Goal: Task Accomplishment & Management: Manage account settings

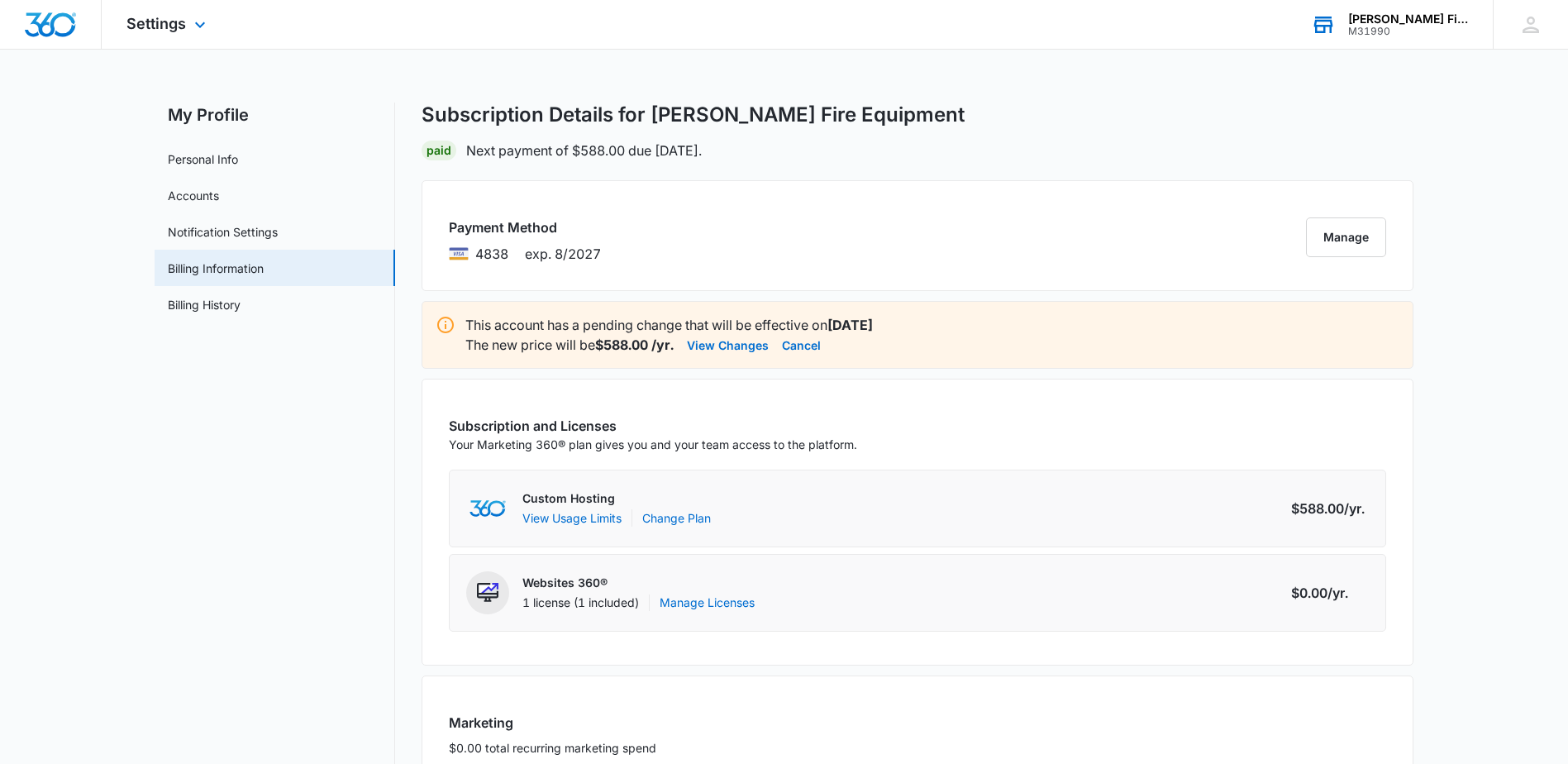
click at [1398, 19] on div "[PERSON_NAME] Fire Equipment" at bounding box center [1408, 20] width 121 height 14
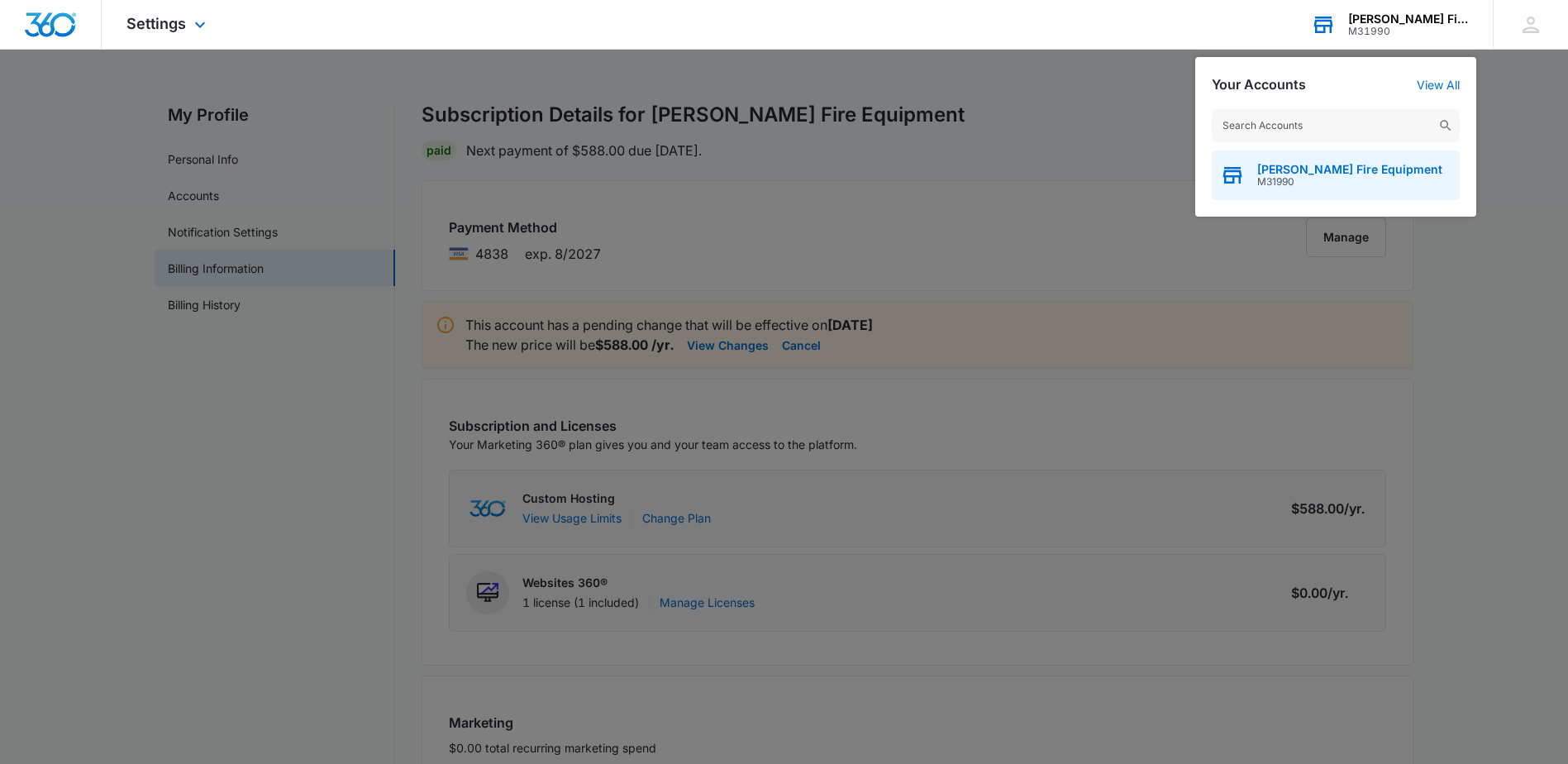
click at [1327, 176] on span "M31990" at bounding box center [1349, 182] width 185 height 12
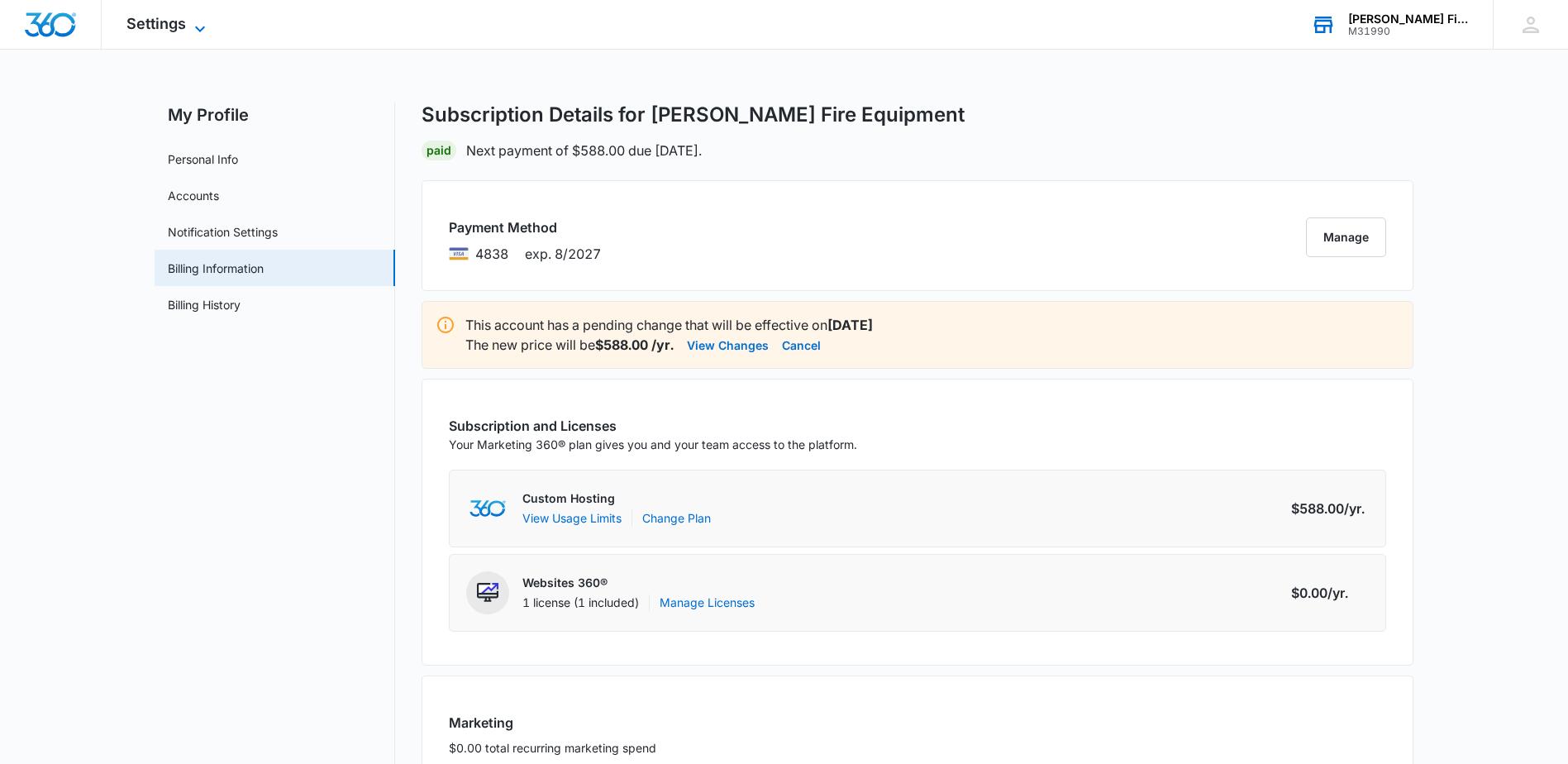
click at [207, 20] on icon at bounding box center [200, 28] width 20 height 20
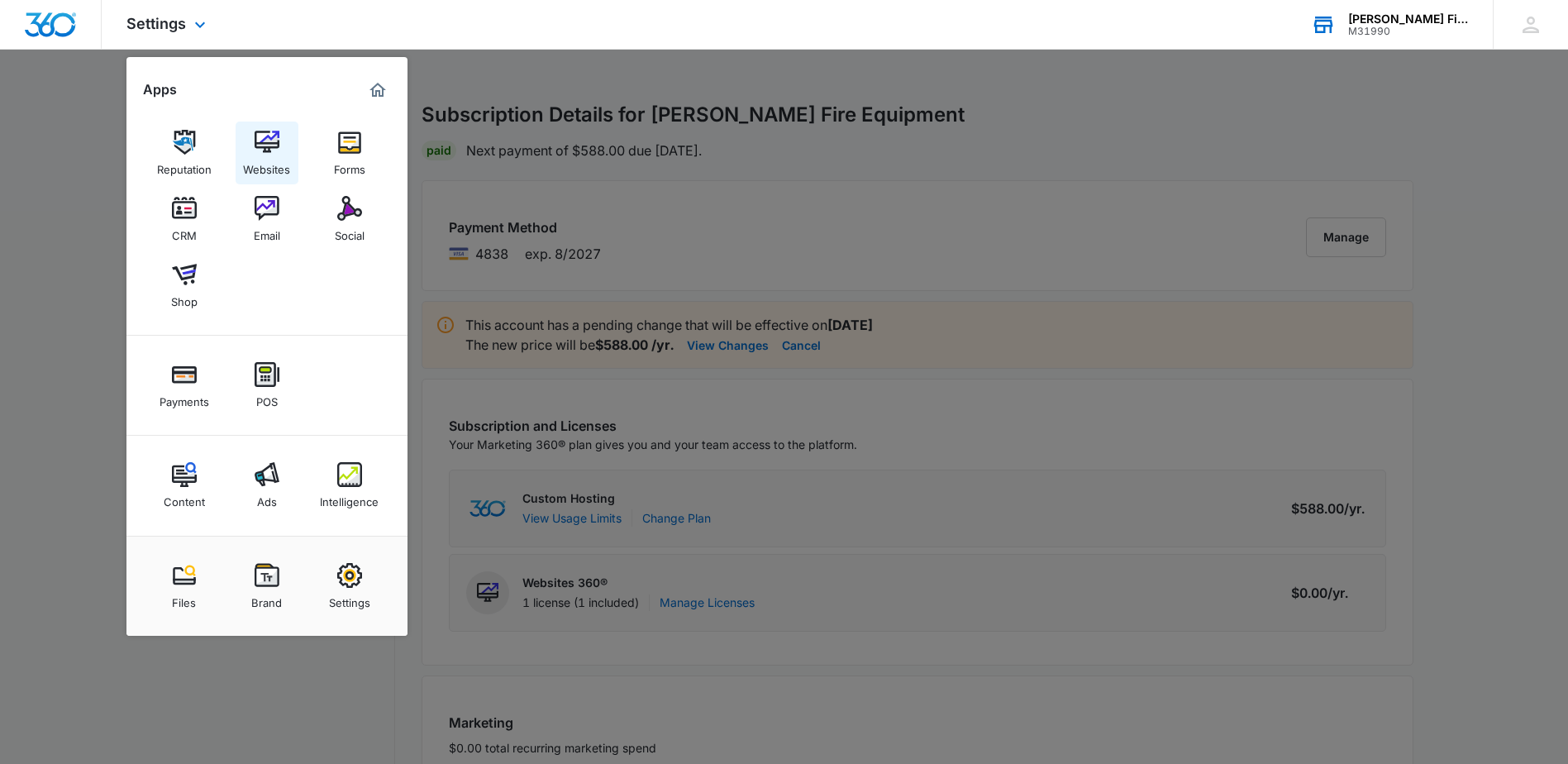
click at [267, 157] on div "Websites" at bounding box center [266, 165] width 47 height 21
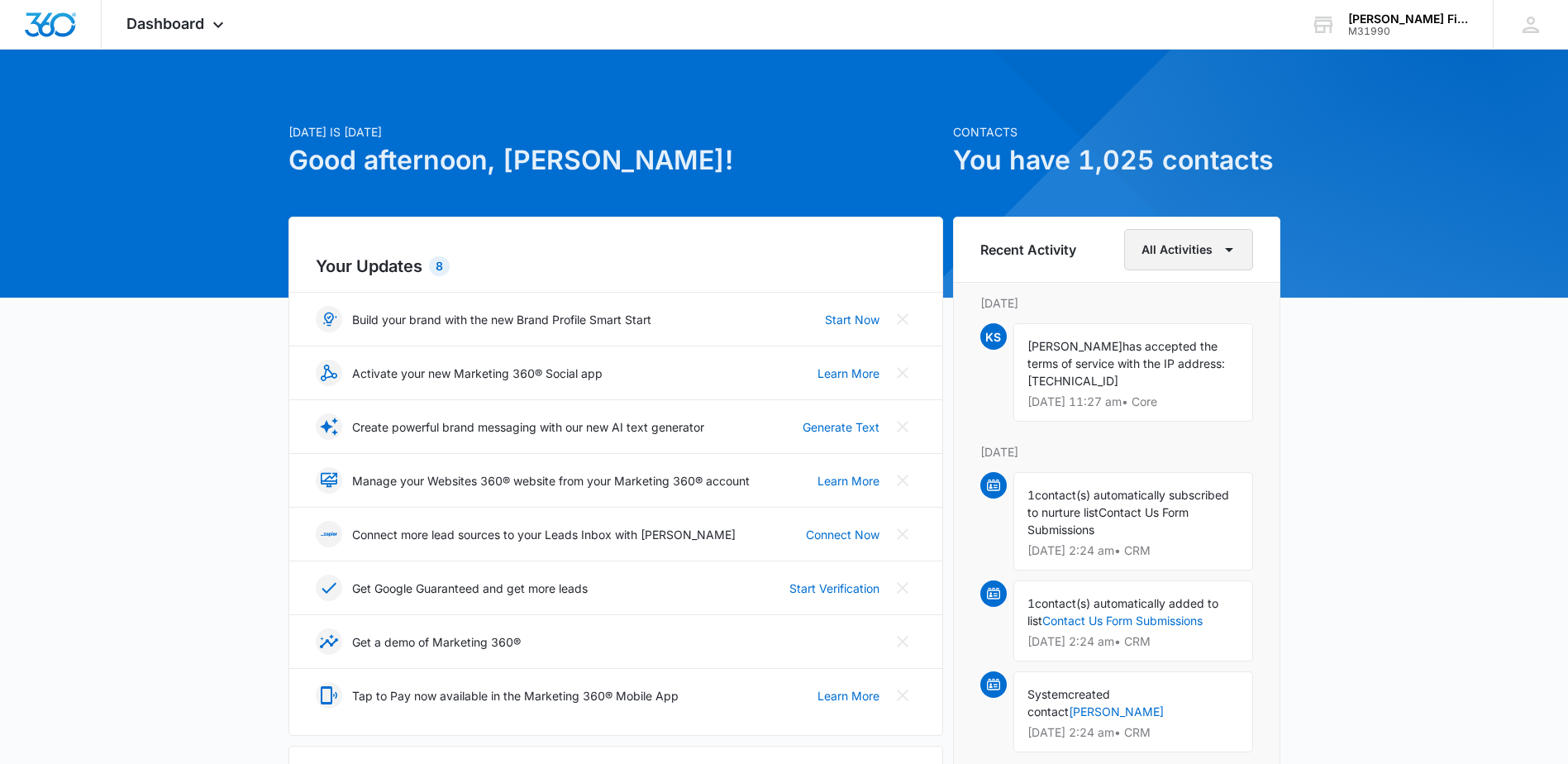
click at [1199, 252] on button "All Activities" at bounding box center [1189, 249] width 129 height 42
click at [213, 26] on icon at bounding box center [218, 28] width 20 height 20
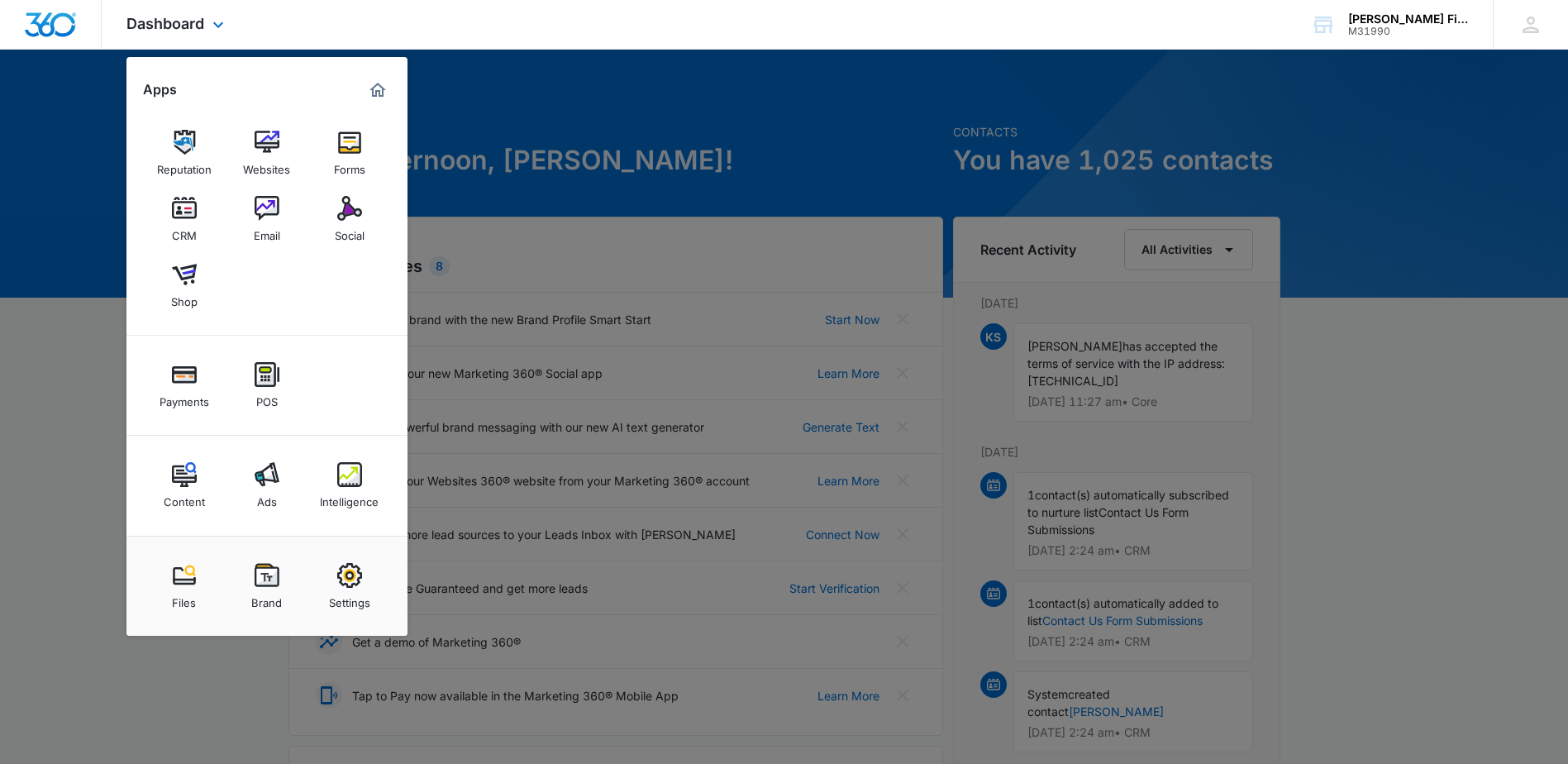
click at [48, 31] on img "Dashboard" at bounding box center [50, 25] width 53 height 25
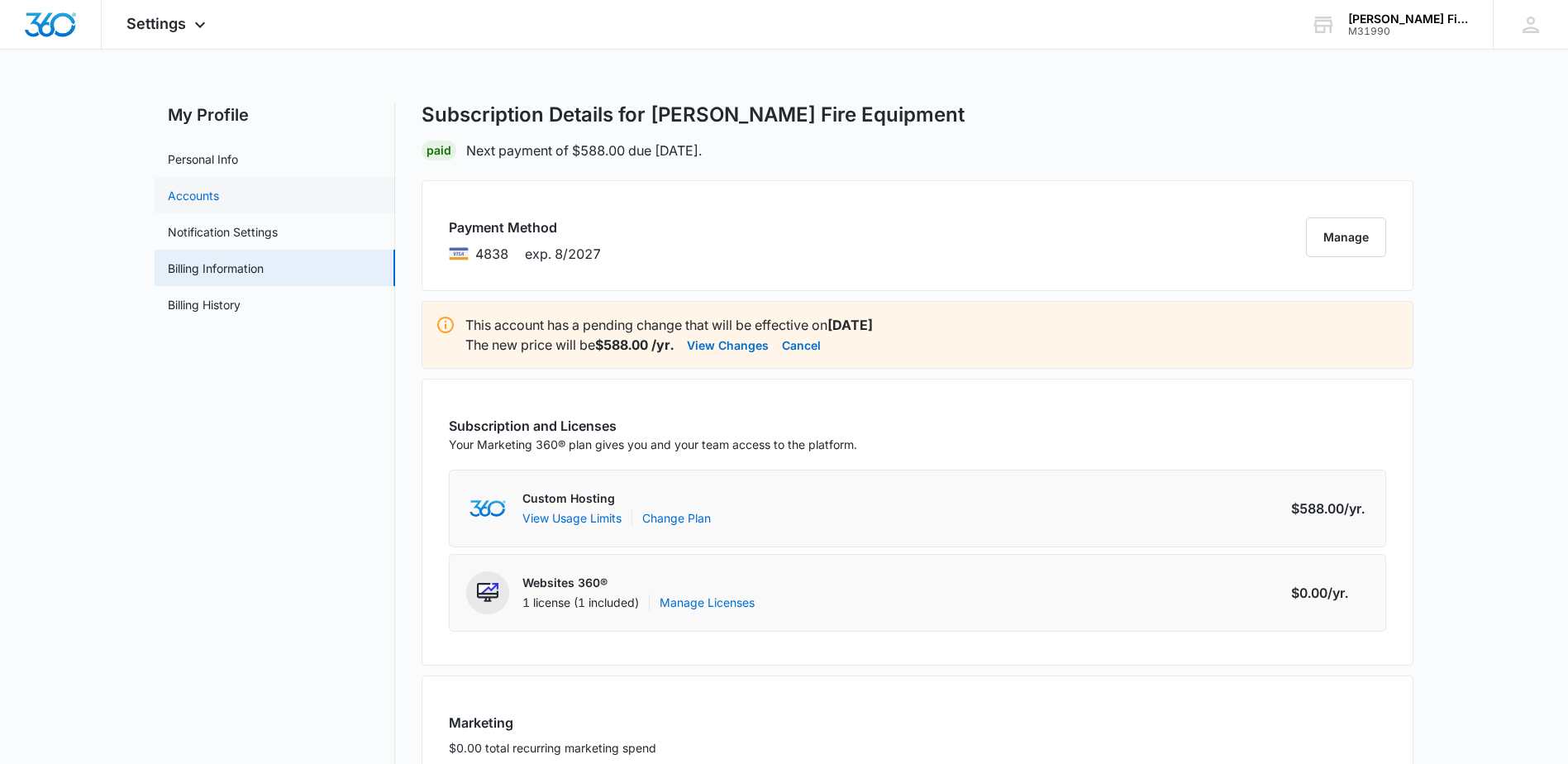
click at [200, 188] on link "Accounts" at bounding box center [193, 196] width 51 height 17
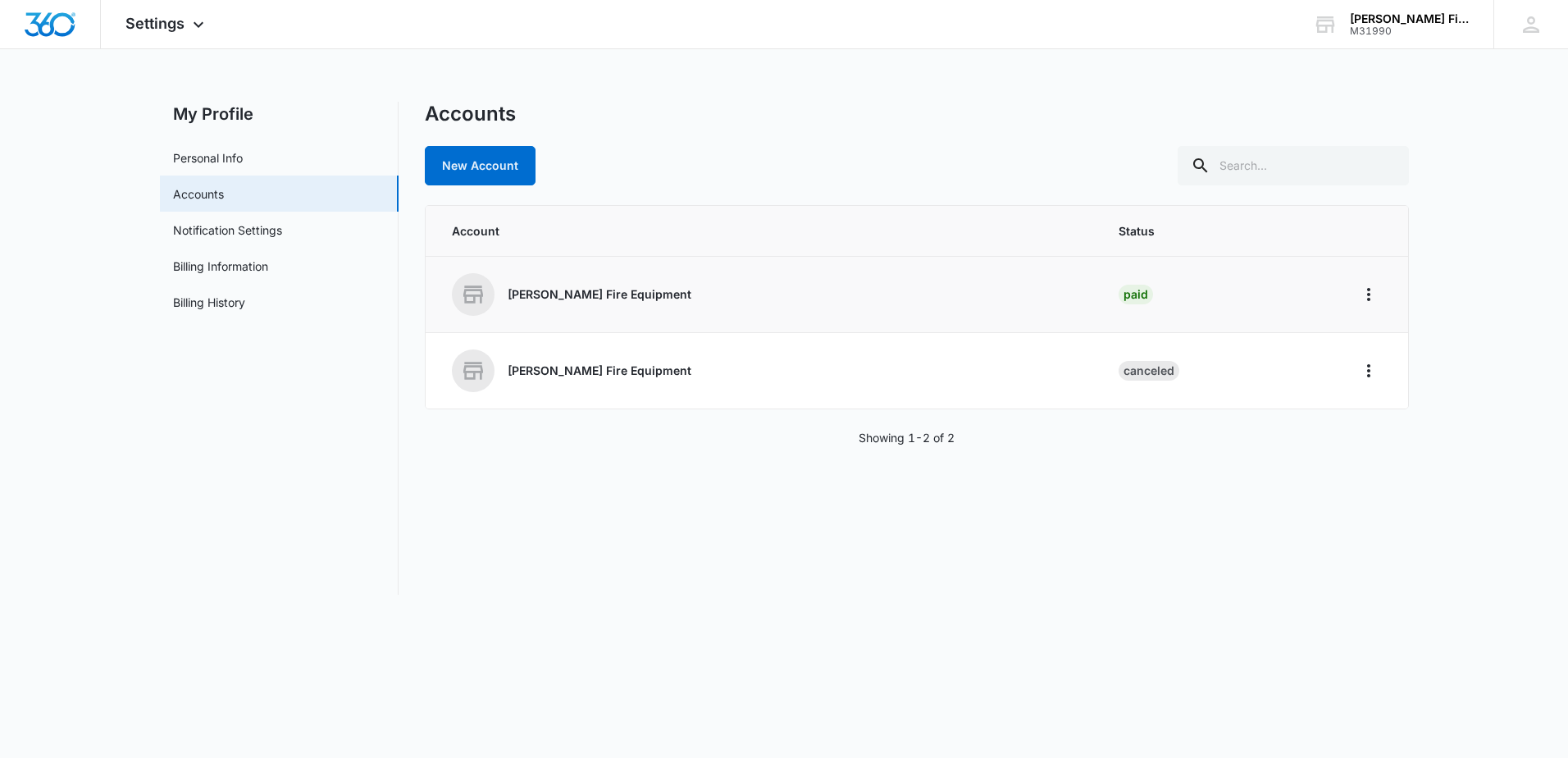
click at [624, 291] on p "[PERSON_NAME] Fire Equipment" at bounding box center [600, 294] width 184 height 16
click at [1367, 289] on icon "Home" at bounding box center [1369, 295] width 3 height 14
click at [219, 156] on link "Personal Info" at bounding box center [208, 158] width 70 height 17
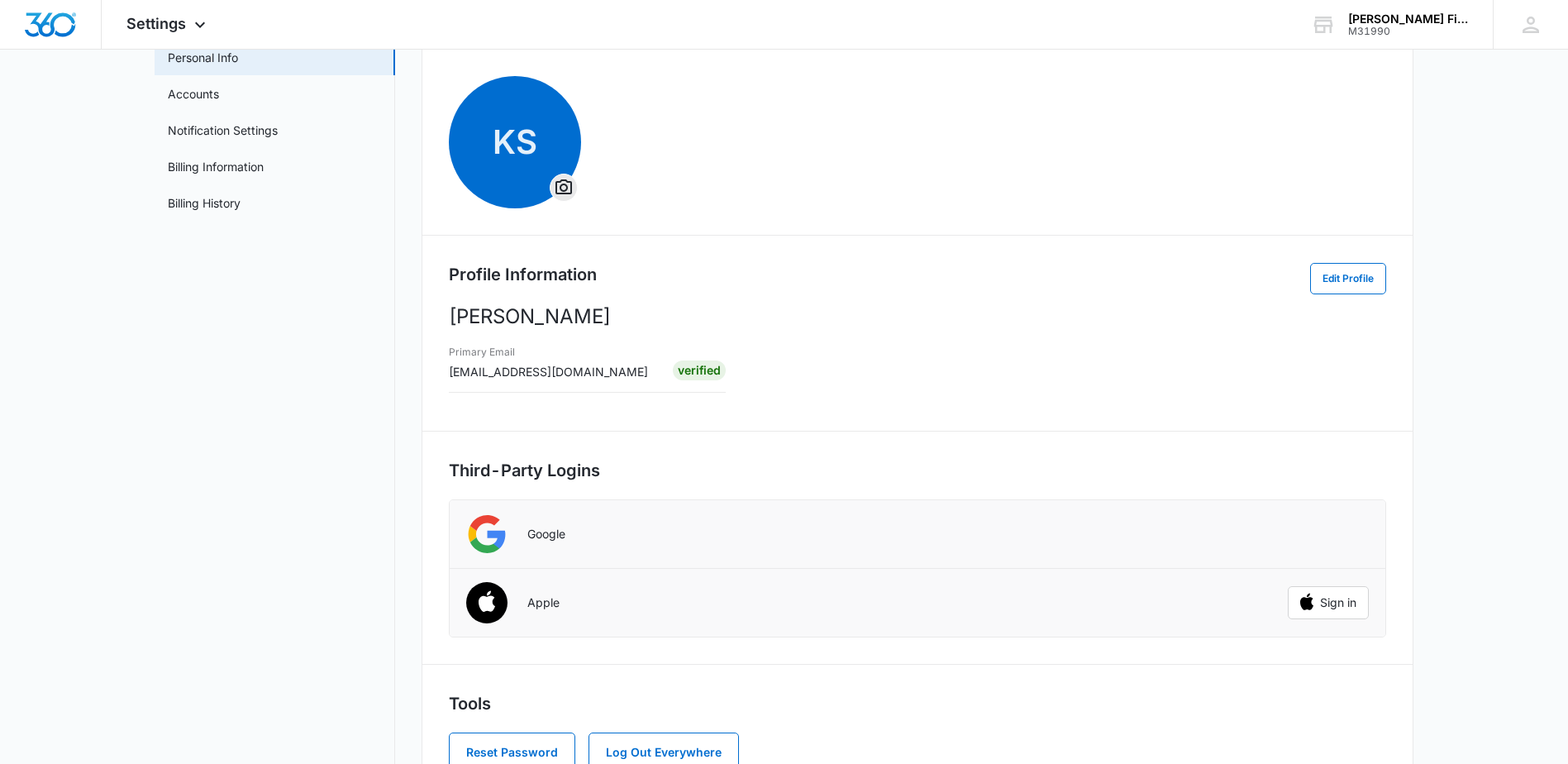
scroll to position [74, 0]
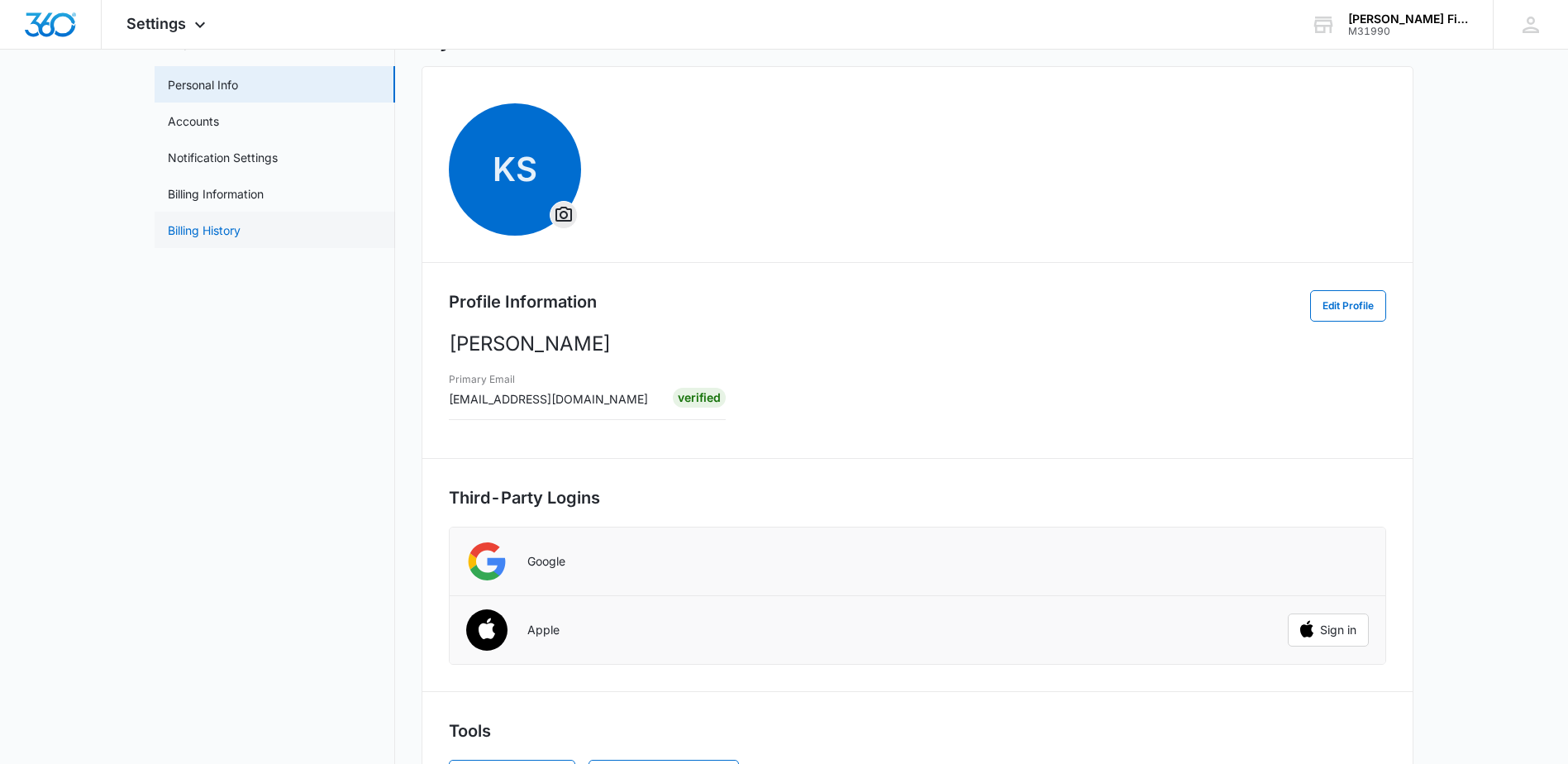
click at [207, 225] on link "Billing History" at bounding box center [204, 230] width 73 height 17
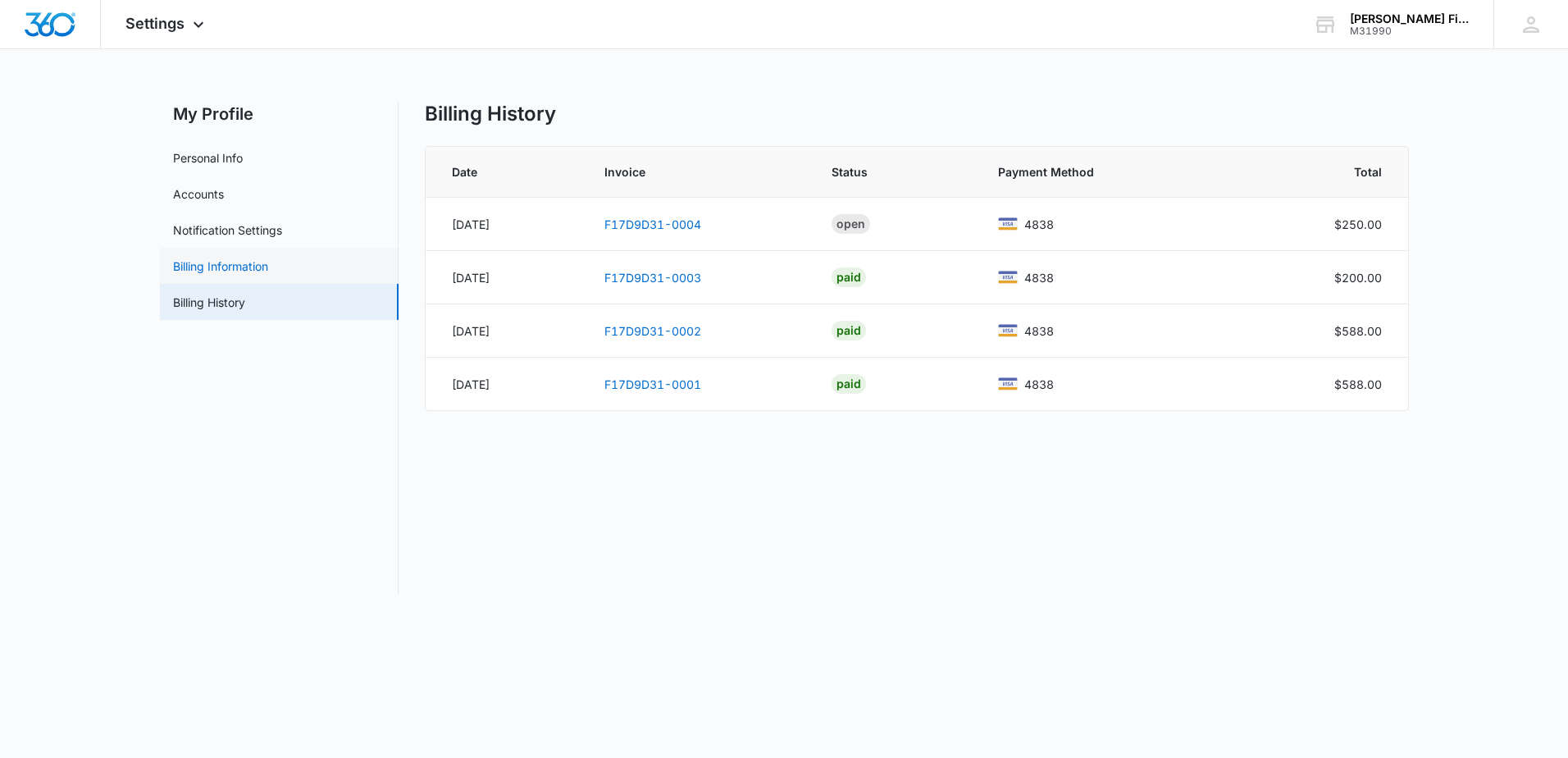
click at [224, 265] on link "Billing Information" at bounding box center [220, 266] width 95 height 17
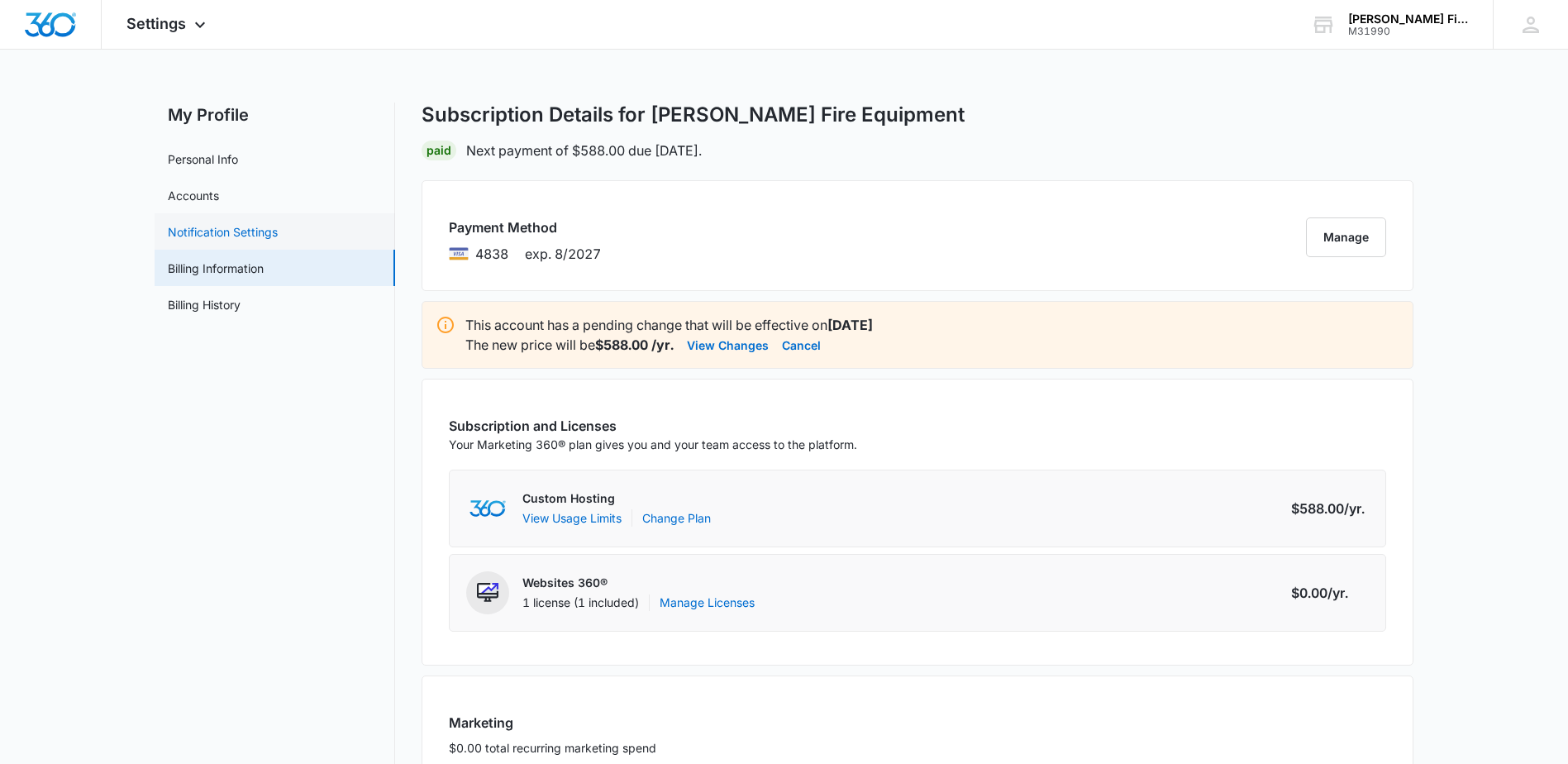
click at [227, 231] on link "Notification Settings" at bounding box center [222, 231] width 110 height 17
